Goal: Task Accomplishment & Management: Complete application form

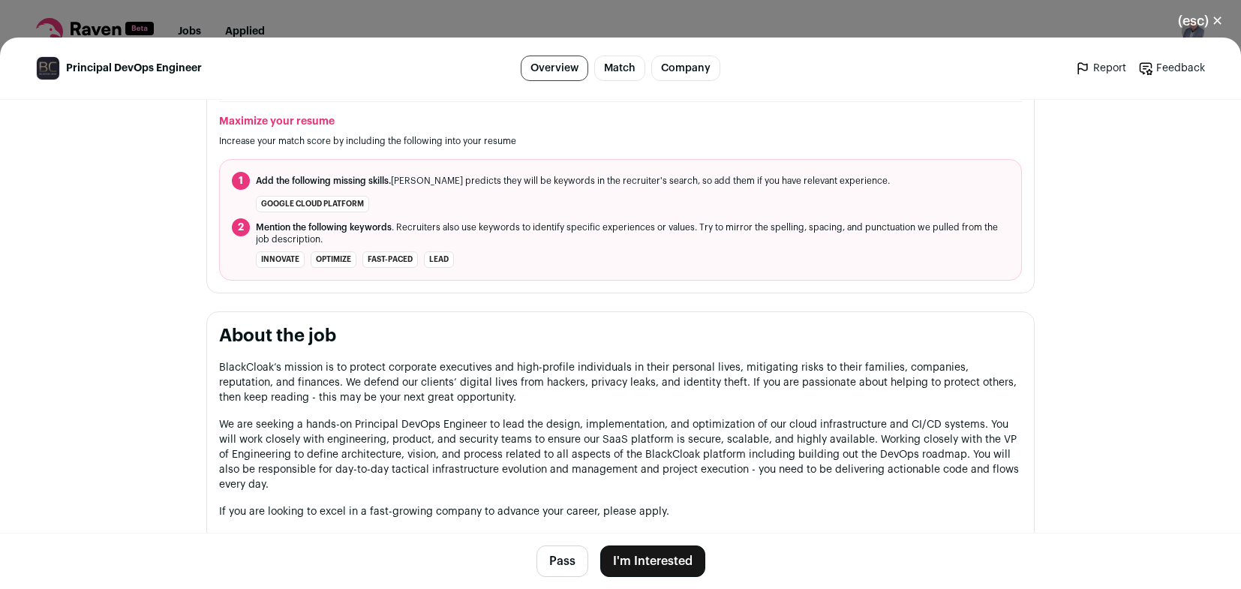
scroll to position [525, 0]
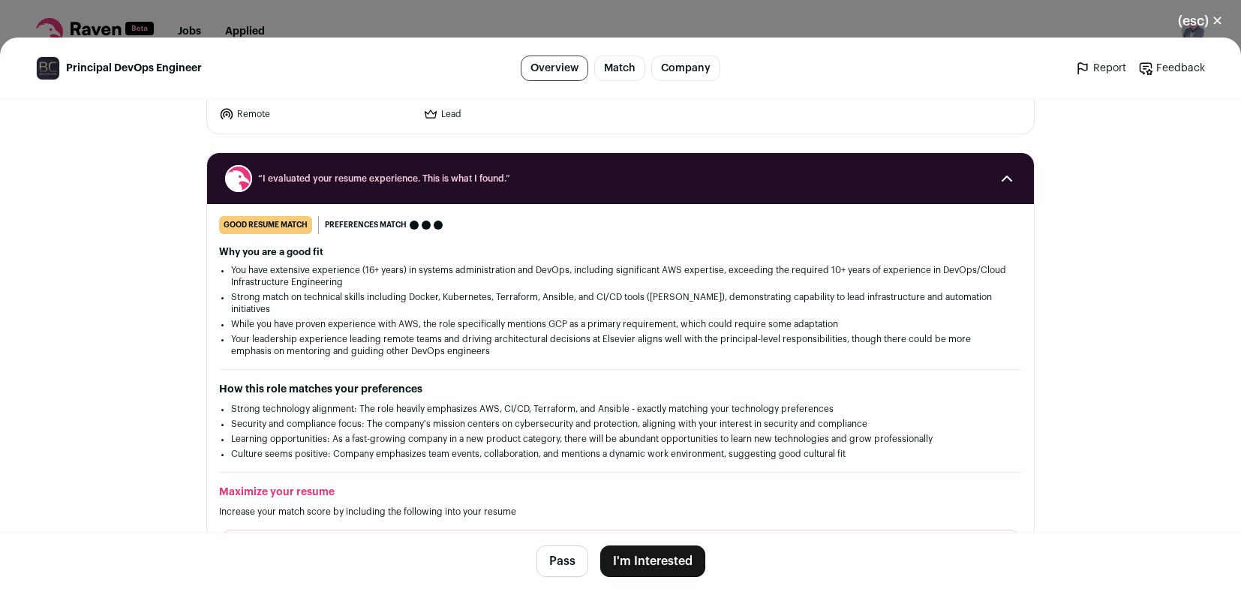
scroll to position [150, 0]
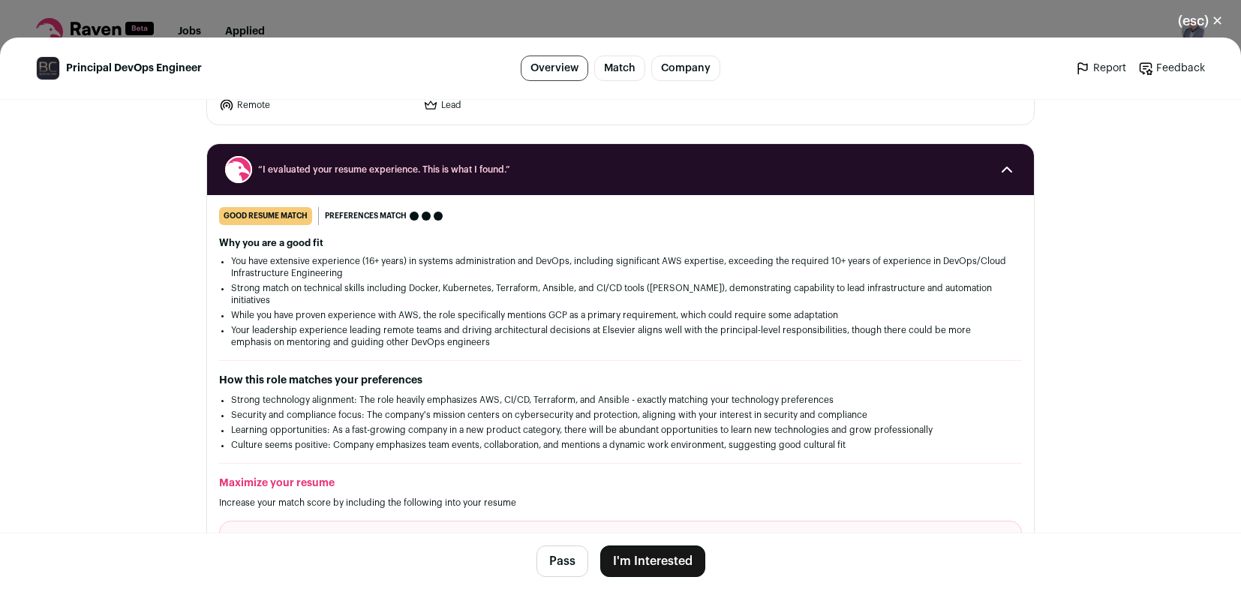
click at [638, 557] on button "I'm Interested" at bounding box center [652, 561] width 105 height 32
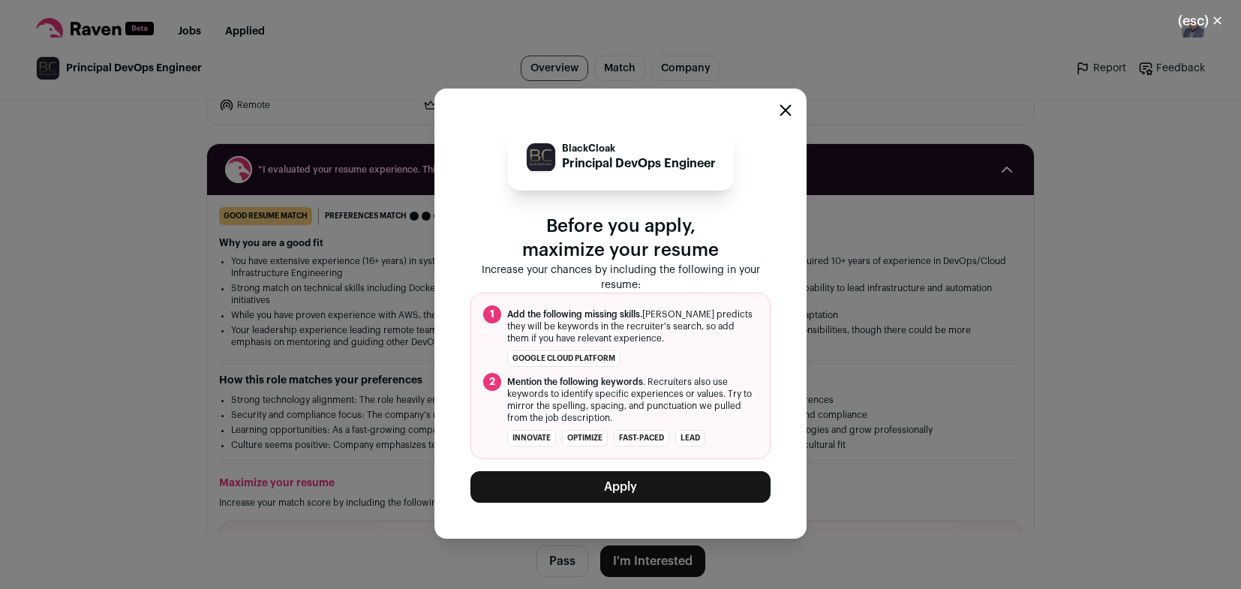
click at [621, 492] on button "Apply" at bounding box center [620, 487] width 300 height 32
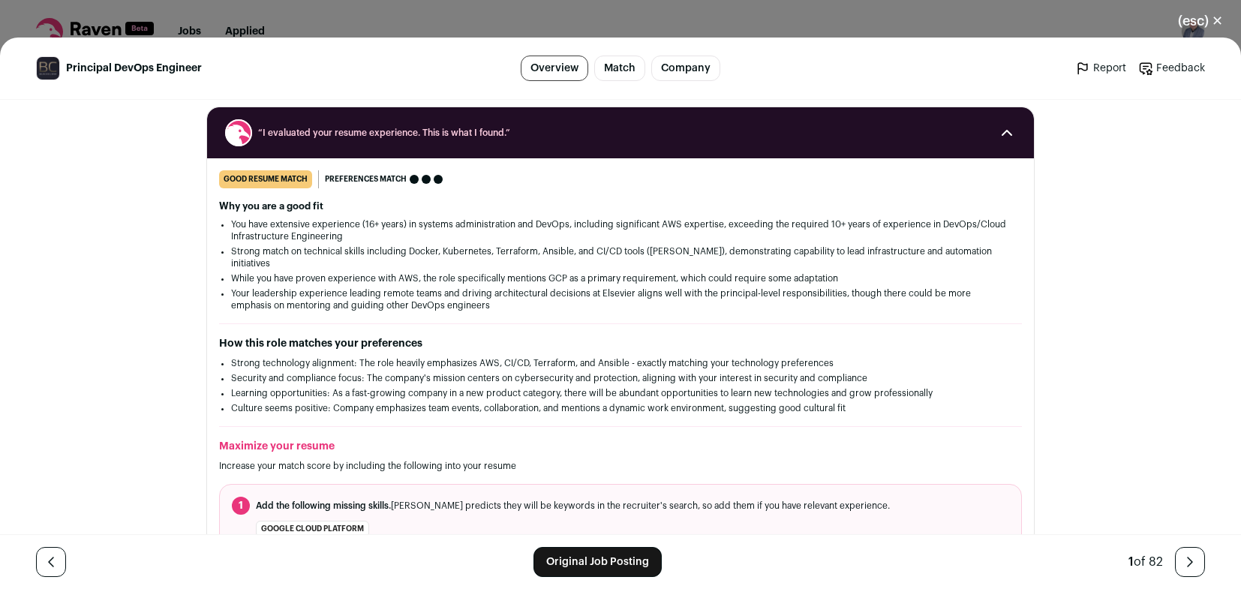
scroll to position [225, 0]
